Goal: Find contact information: Find contact information

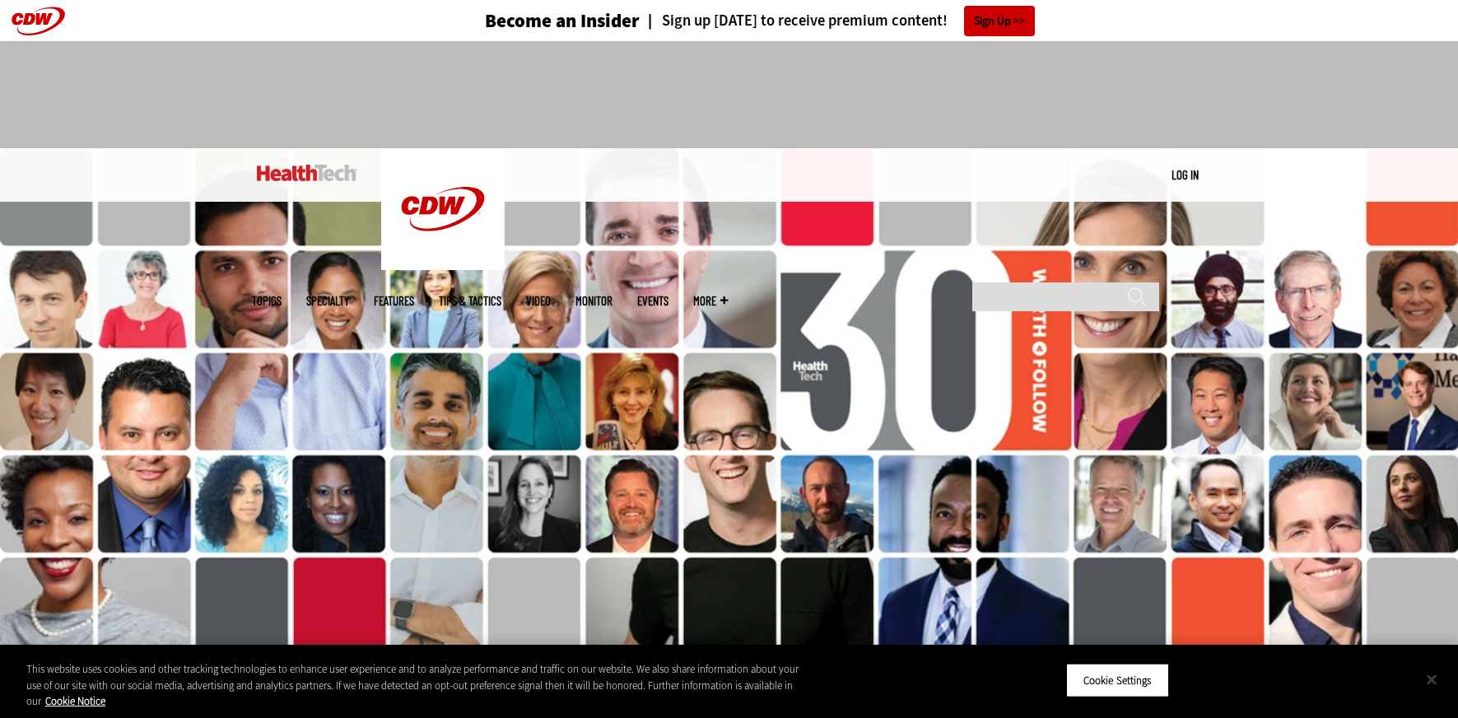
click at [1426, 675] on button "Close" at bounding box center [1432, 679] width 36 height 36
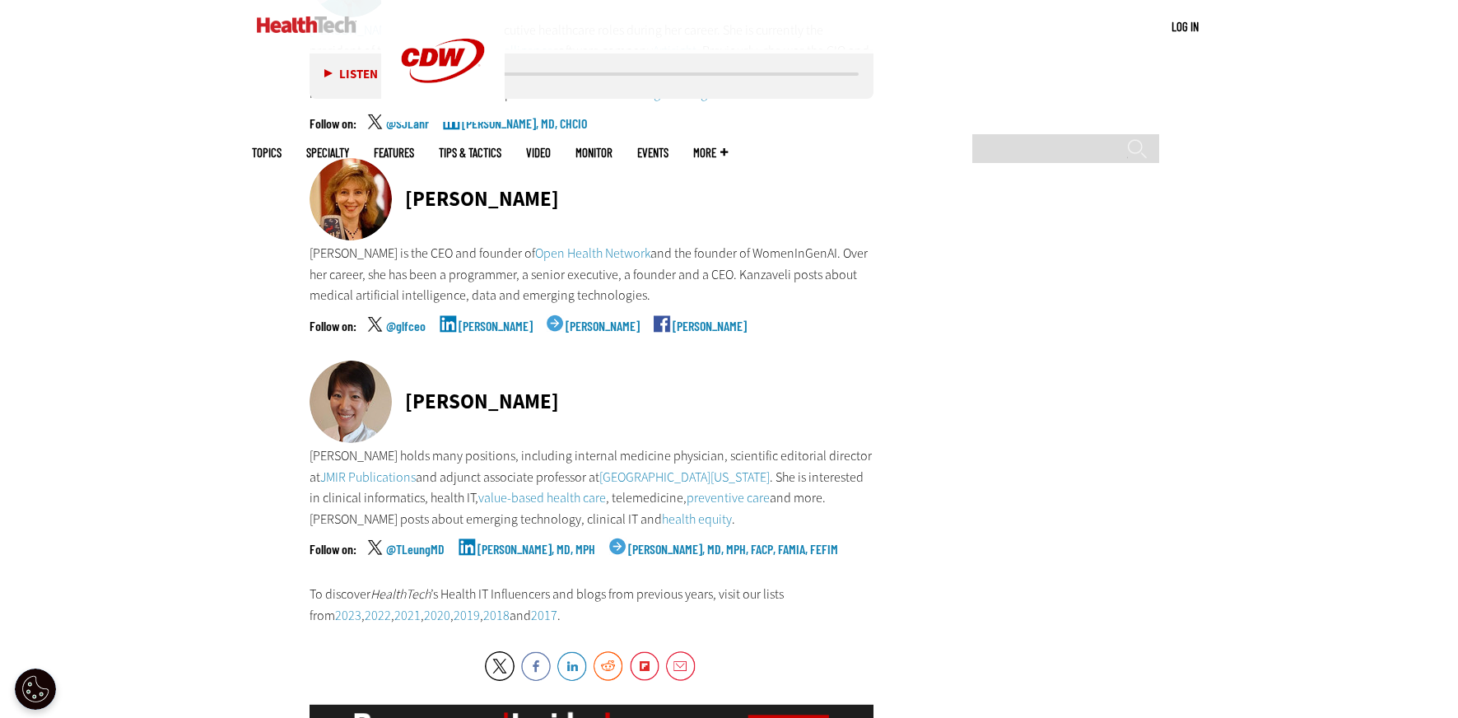
scroll to position [8761, 0]
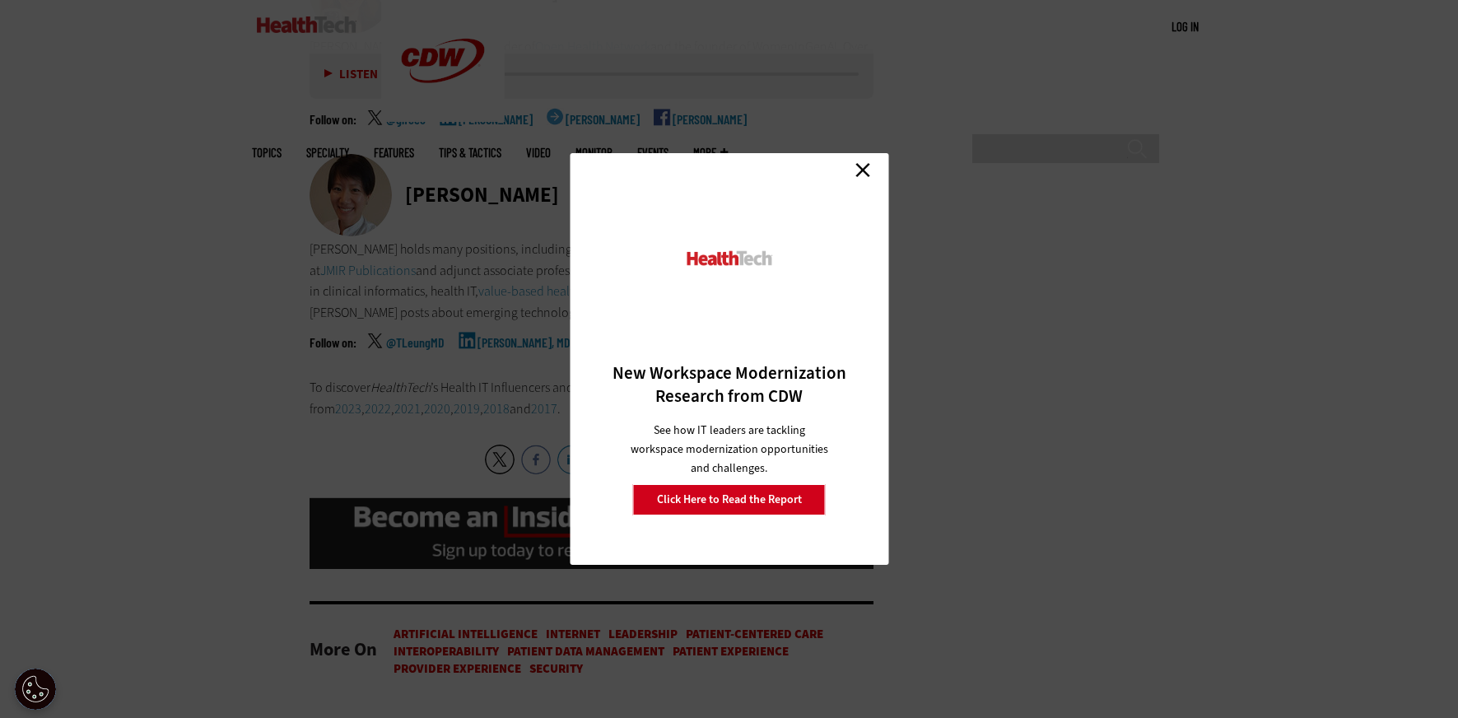
click at [862, 170] on link "Close" at bounding box center [863, 169] width 25 height 25
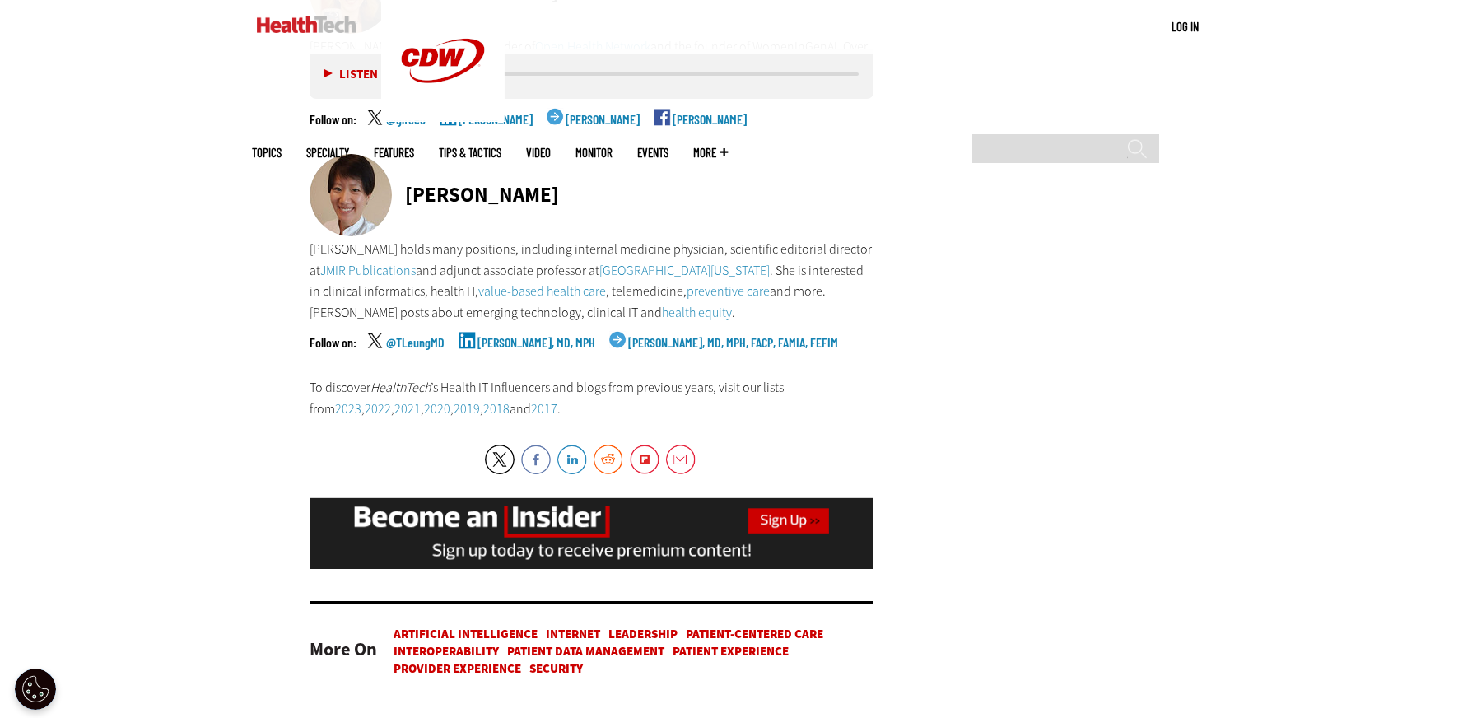
scroll to position [9495, 0]
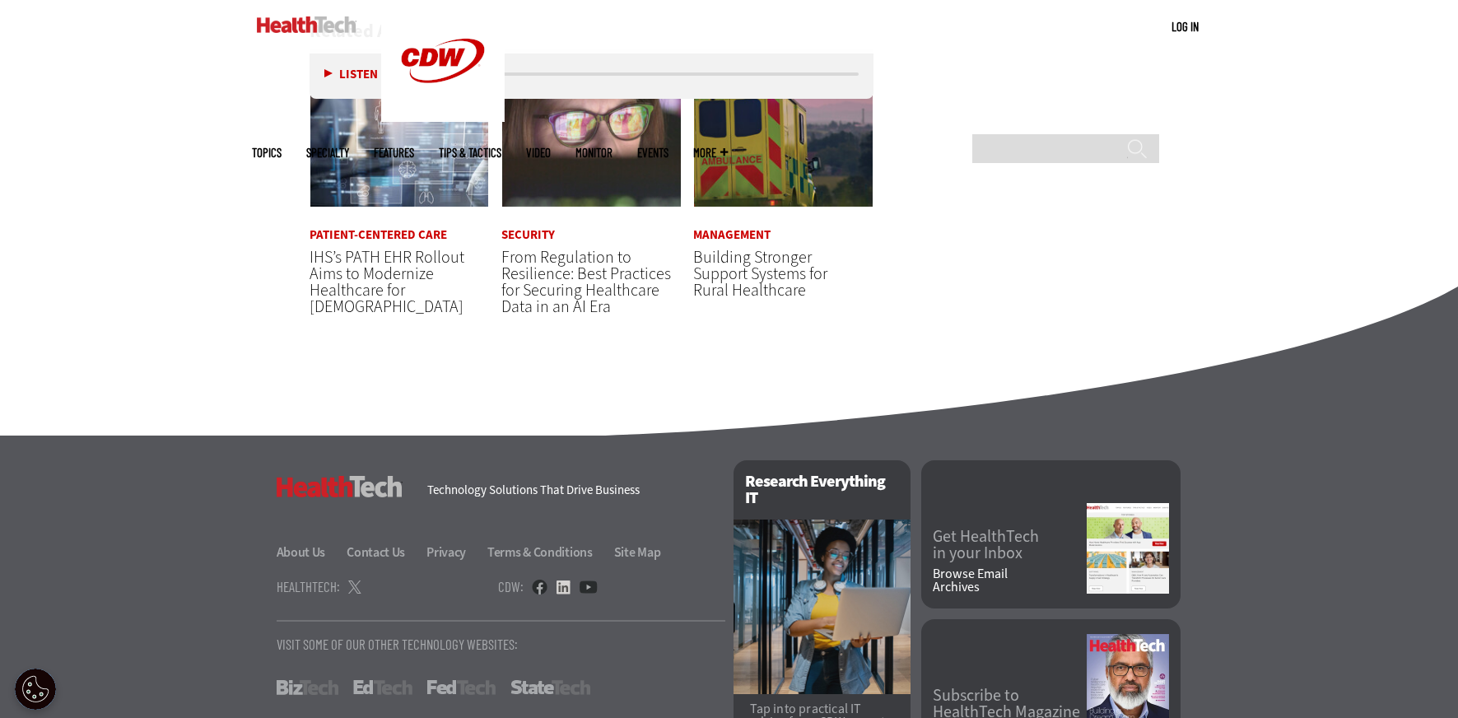
click at [563, 580] on link at bounding box center [563, 587] width 15 height 15
click at [354, 579] on link at bounding box center [354, 587] width 13 height 16
click at [546, 580] on link at bounding box center [540, 587] width 16 height 15
click at [387, 544] on link "Contact Us" at bounding box center [385, 552] width 77 height 17
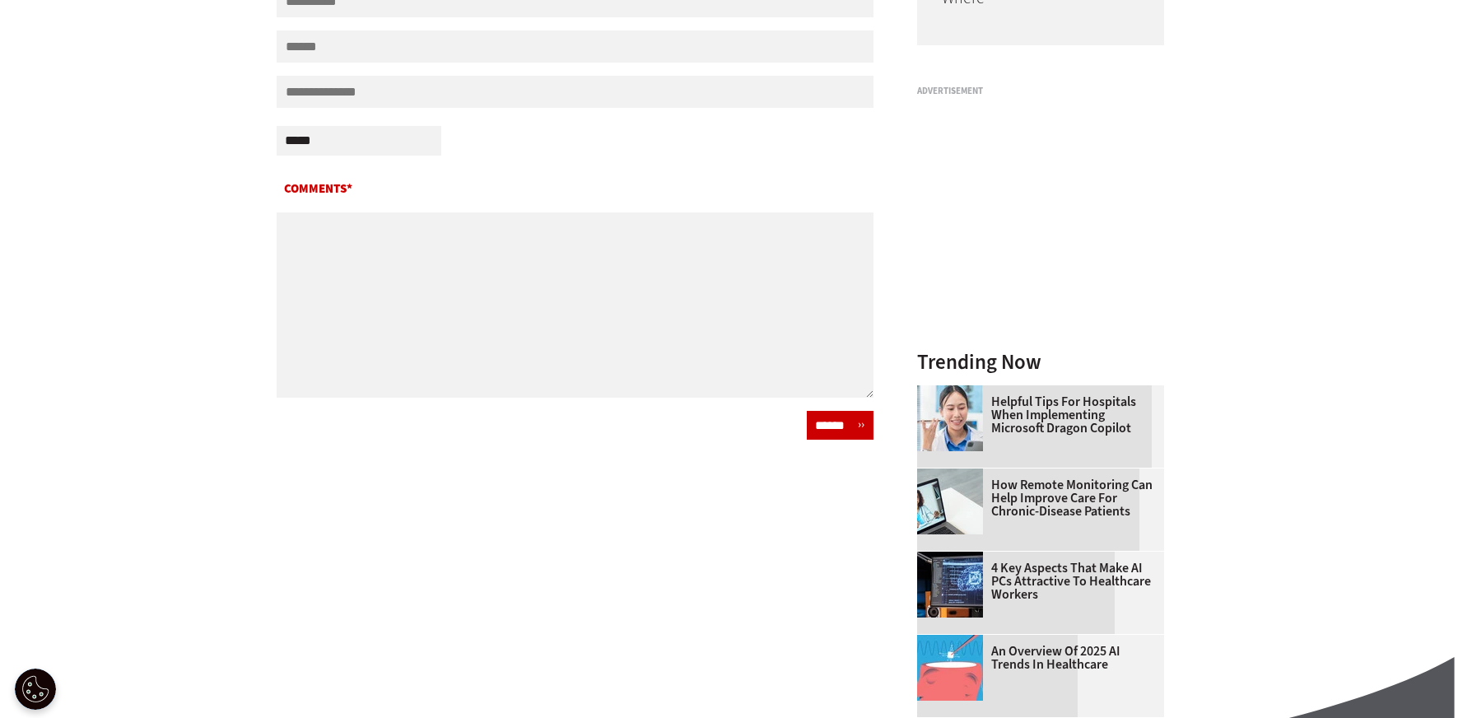
scroll to position [1031, 0]
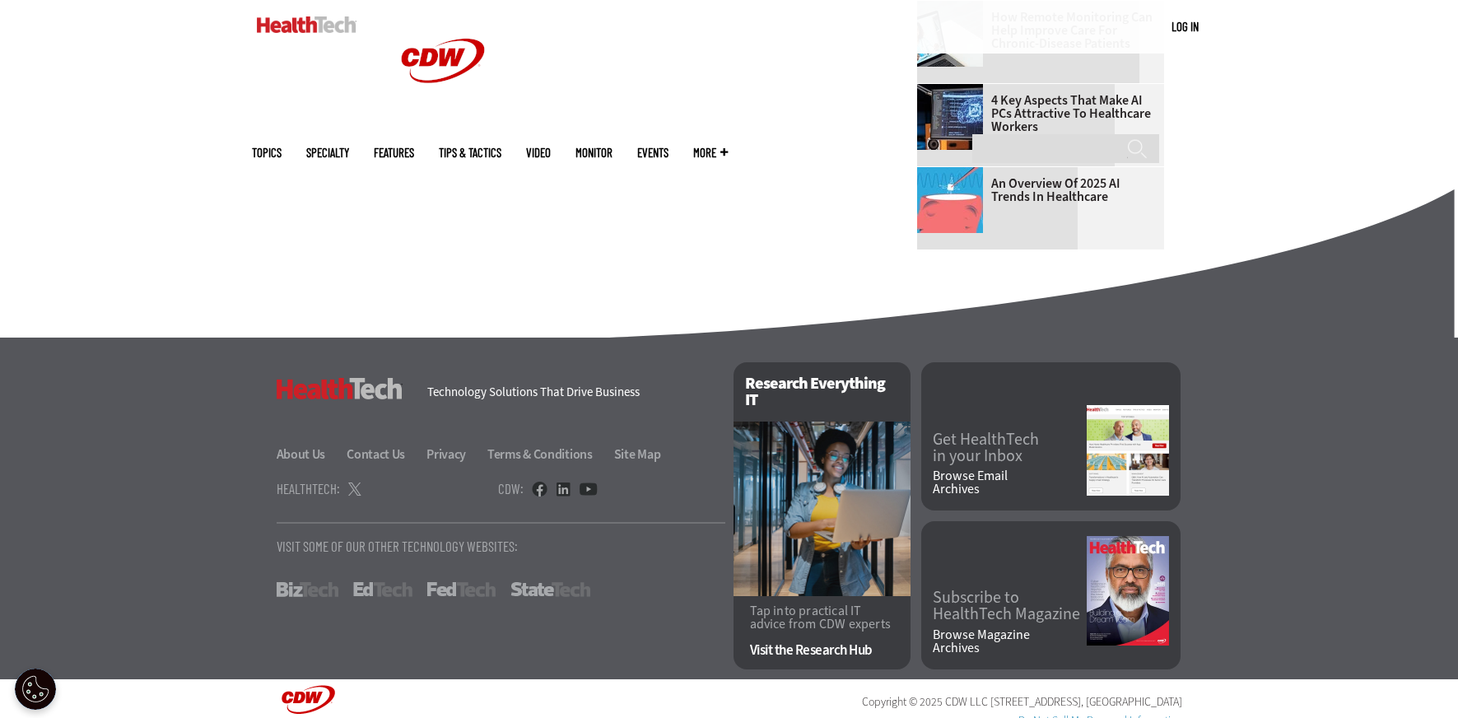
click at [334, 582] on link "BizTech" at bounding box center [308, 589] width 62 height 15
